Goal: Transaction & Acquisition: Book appointment/travel/reservation

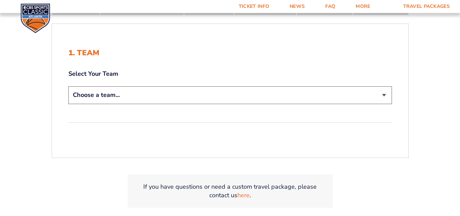
scroll to position [137, 0]
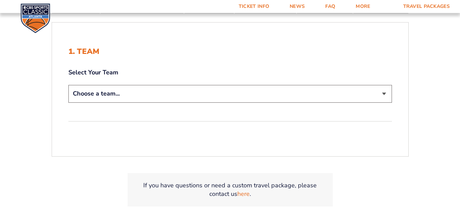
click at [180, 96] on select "Choose a team... [US_STATE] Wildcats [US_STATE] State Buckeyes [US_STATE] Tar H…" at bounding box center [229, 93] width 323 height 17
select select "12956"
click at [68, 85] on select "Choose a team... [US_STATE] Wildcats [US_STATE] State Buckeyes [US_STATE] Tar H…" at bounding box center [229, 93] width 323 height 17
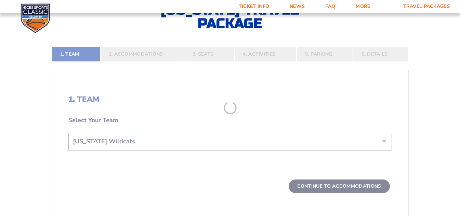
scroll to position [185, 0]
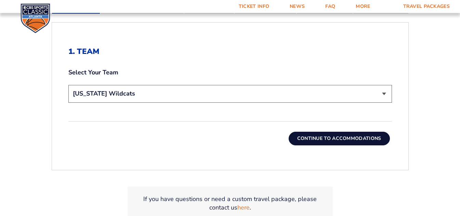
click at [322, 140] on button "Continue To Accommodations" at bounding box center [339, 139] width 101 height 14
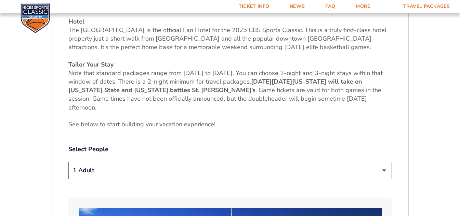
scroll to position [273, 0]
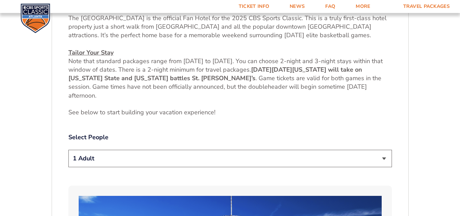
click at [303, 159] on select "1 Adult 2 Adults 3 Adults 4 Adults 2 Adults + 1 Child 2 Adults + 2 Children 2 A…" at bounding box center [229, 158] width 323 height 17
select select "2 Adults"
click at [68, 150] on select "1 Adult 2 Adults 3 Adults 4 Adults 2 Adults + 1 Child 2 Adults + 2 Children 2 A…" at bounding box center [229, 158] width 323 height 17
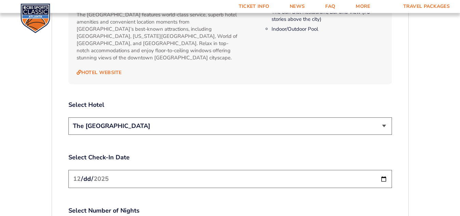
scroll to position [752, 0]
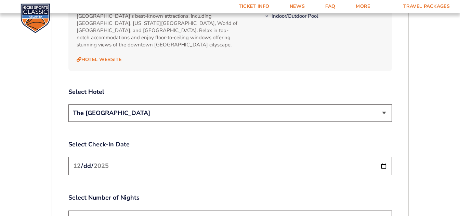
click at [268, 105] on select "The [GEOGRAPHIC_DATA]" at bounding box center [229, 113] width 323 height 17
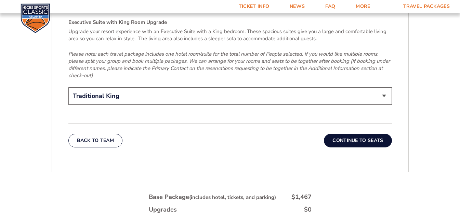
scroll to position [1094, 0]
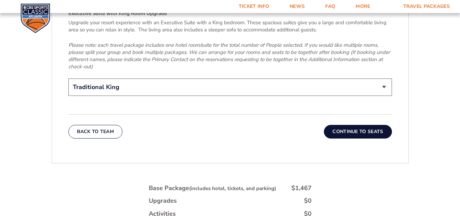
click at [337, 125] on button "Continue To Seats" at bounding box center [358, 132] width 68 height 14
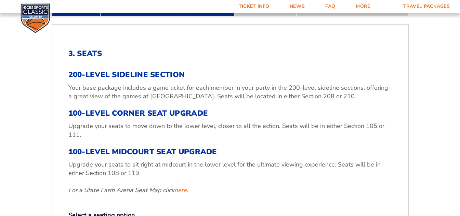
scroll to position [171, 0]
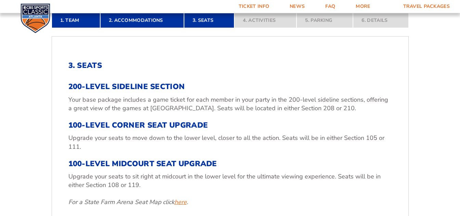
click at [181, 201] on link "here" at bounding box center [180, 202] width 12 height 9
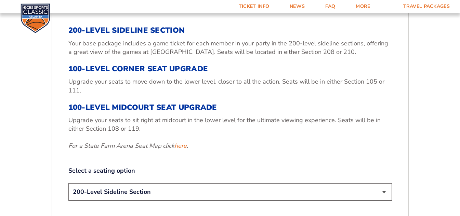
scroll to position [239, 0]
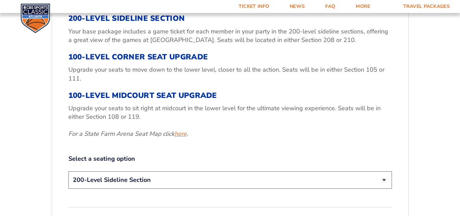
click at [181, 133] on link "here" at bounding box center [180, 134] width 12 height 9
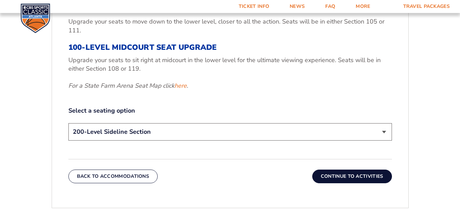
scroll to position [307, 0]
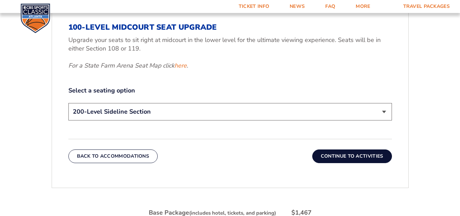
click at [211, 109] on select "200-Level Sideline Section 100-Level Corner Seat Upgrade (+$120 per person) 100…" at bounding box center [229, 111] width 323 height 17
click at [68, 103] on select "200-Level Sideline Section 100-Level Corner Seat Upgrade (+$120 per person) 100…" at bounding box center [229, 111] width 323 height 17
click at [331, 152] on button "Continue To Activities" at bounding box center [352, 157] width 80 height 14
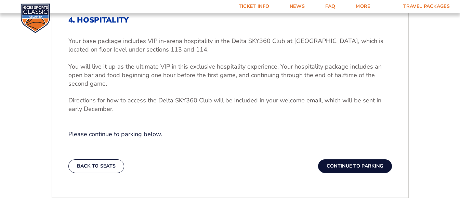
scroll to position [205, 0]
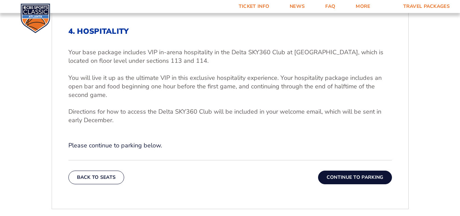
click at [343, 177] on button "Continue To Parking" at bounding box center [355, 178] width 74 height 14
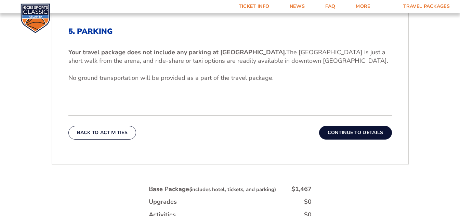
click at [350, 133] on button "Continue To Details" at bounding box center [355, 133] width 73 height 14
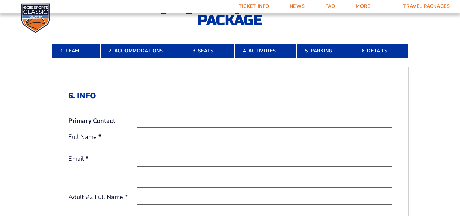
scroll to position [136, 0]
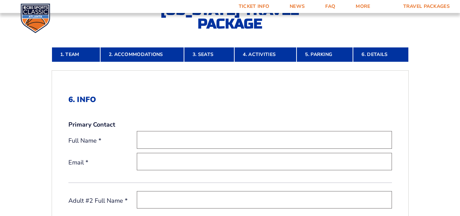
click at [159, 141] on input "text" at bounding box center [264, 139] width 255 height 17
type input "Mark Reed"
type input "fishersreeds@gmail.com"
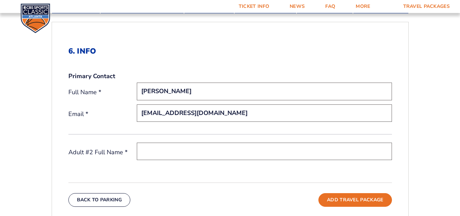
scroll to position [205, 0]
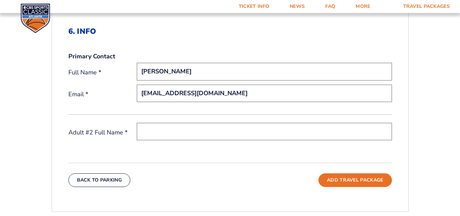
click at [157, 132] on input "text" at bounding box center [264, 131] width 255 height 17
drag, startPoint x: 203, startPoint y: 134, endPoint x: 138, endPoint y: 124, distance: 65.0
click at [138, 124] on input "MICHELLE REED" at bounding box center [264, 131] width 255 height 17
type input "Michelle Reed"
click at [234, 189] on div "6. Info Primary Contact Full Name * Mark Reed Email * fishersreeds@gmail.com Ad…" at bounding box center [230, 107] width 356 height 193
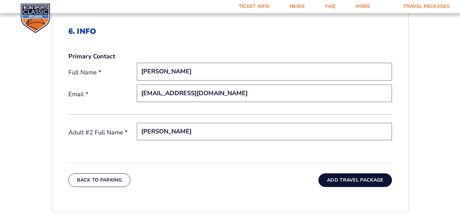
click at [332, 181] on button "Add Travel Package" at bounding box center [354, 181] width 73 height 14
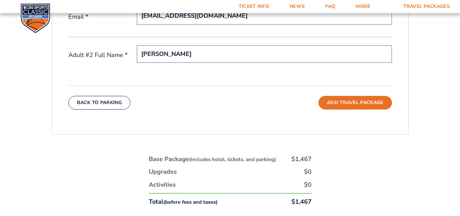
scroll to position [307, 0]
